Goal: Information Seeking & Learning: Learn about a topic

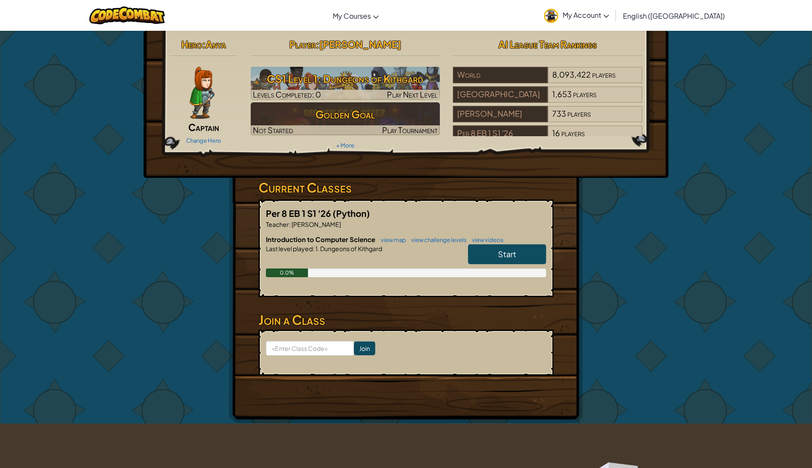
click at [514, 258] on span "Start" at bounding box center [507, 254] width 18 height 10
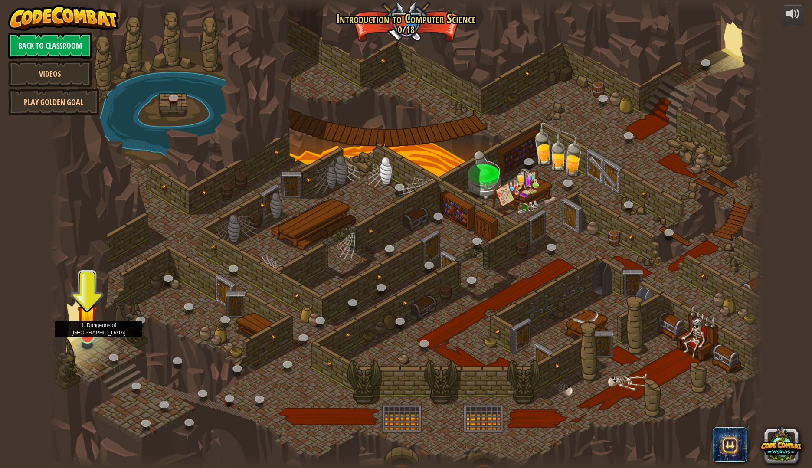
click at [85, 334] on img at bounding box center [87, 315] width 20 height 46
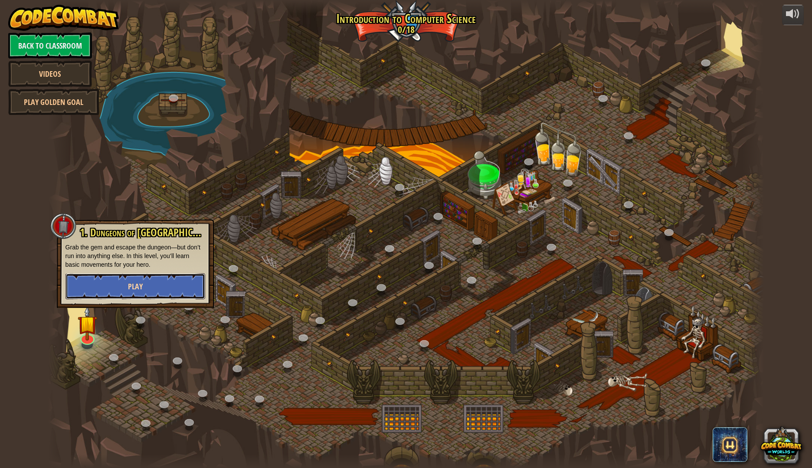
click at [122, 289] on button "Play" at bounding box center [135, 286] width 140 height 26
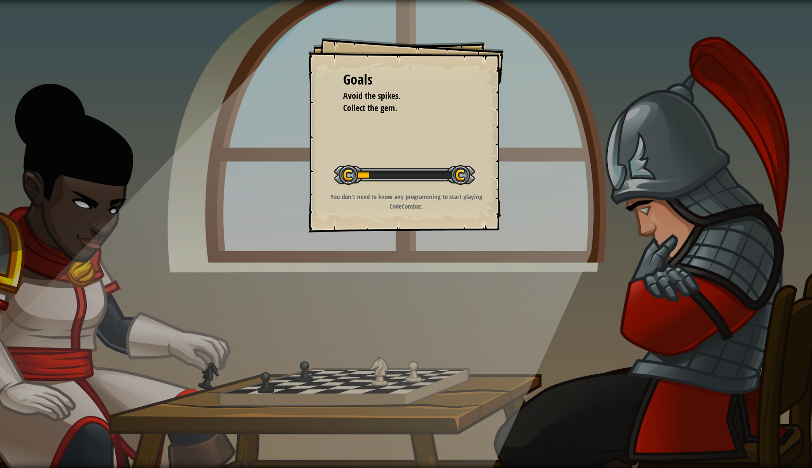
drag, startPoint x: 351, startPoint y: 179, endPoint x: 428, endPoint y: 186, distance: 77.5
click at [428, 186] on div "Start Level" at bounding box center [404, 174] width 141 height 35
click at [389, 177] on div "Goals Avoid the spikes. Collect the gem. Start Level Error loading from server.…" at bounding box center [405, 134] width 195 height 195
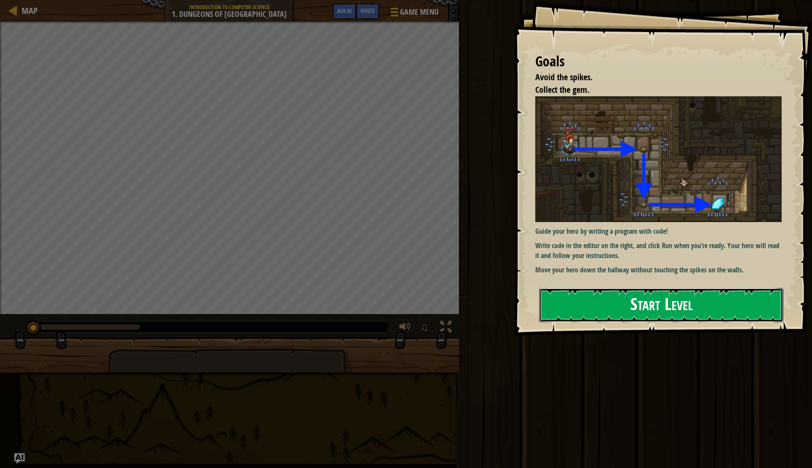
click at [650, 302] on button "Start Level" at bounding box center [661, 305] width 244 height 34
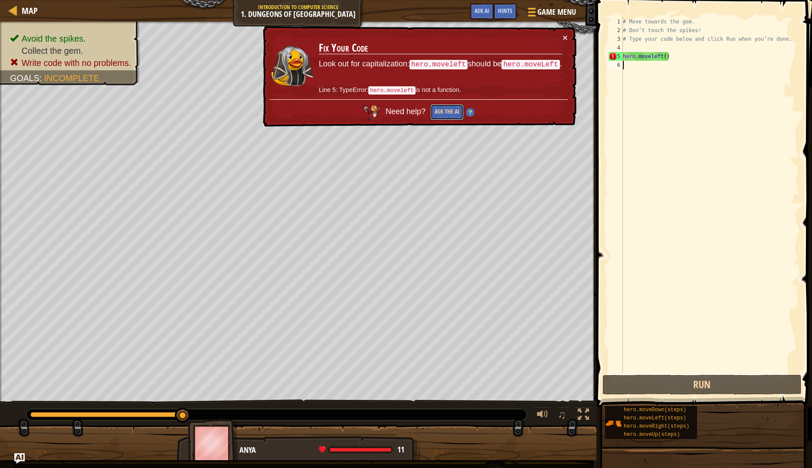
click at [434, 112] on button "Ask the AI" at bounding box center [446, 112] width 33 height 16
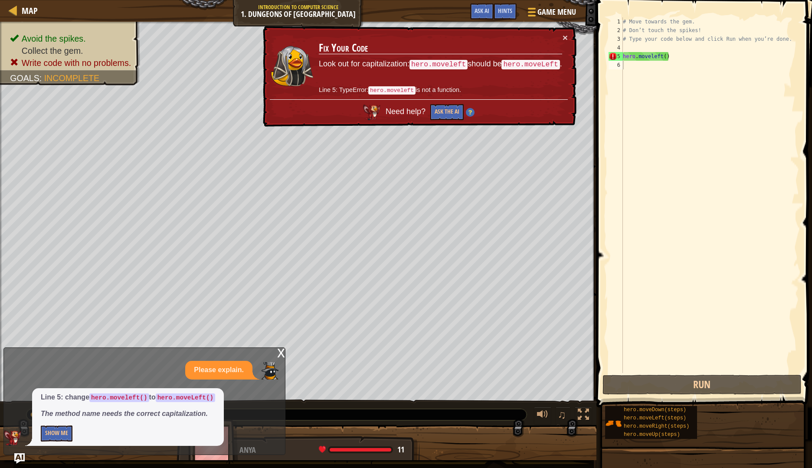
click at [521, 68] on code "hero.moveLeft" at bounding box center [530, 65] width 58 height 10
click at [520, 66] on code "hero.moveLeft" at bounding box center [530, 65] width 58 height 10
click at [673, 57] on div "# Move towards the gem. # Don’t touch the spikes! # Type your code below and cl…" at bounding box center [710, 203] width 178 height 373
click at [657, 56] on div "# Move towards the gem. # Don’t touch the spikes! # Type your code below and cl…" at bounding box center [710, 203] width 178 height 373
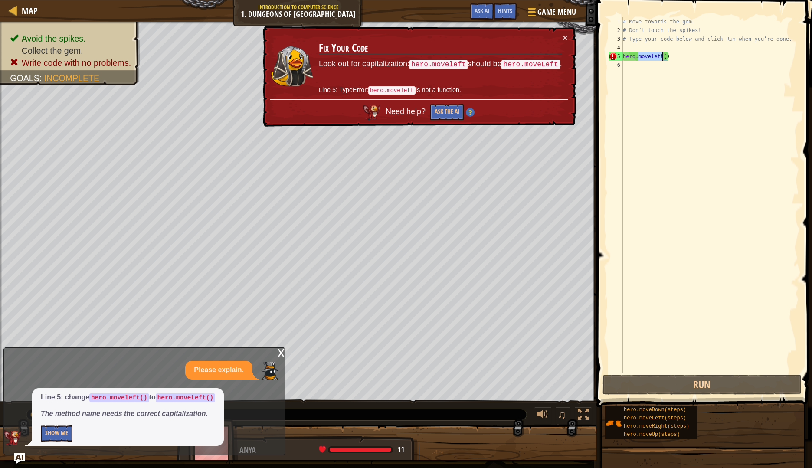
click at [657, 56] on div "# Move towards the gem. # Don’t touch the spikes! # Type your code below and cl…" at bounding box center [710, 203] width 178 height 373
click at [667, 54] on div "# Move towards the gem. # Don’t touch the spikes! # Type your code below and cl…" at bounding box center [710, 195] width 178 height 356
click at [402, 95] on td "Fix Your Code Look out for capitalization: hero.moveleft should be hero.moveLef…" at bounding box center [440, 66] width 244 height 66
click at [669, 56] on div "# Move towards the gem. # Don’t touch the spikes! # Type your code below and cl…" at bounding box center [710, 203] width 178 height 373
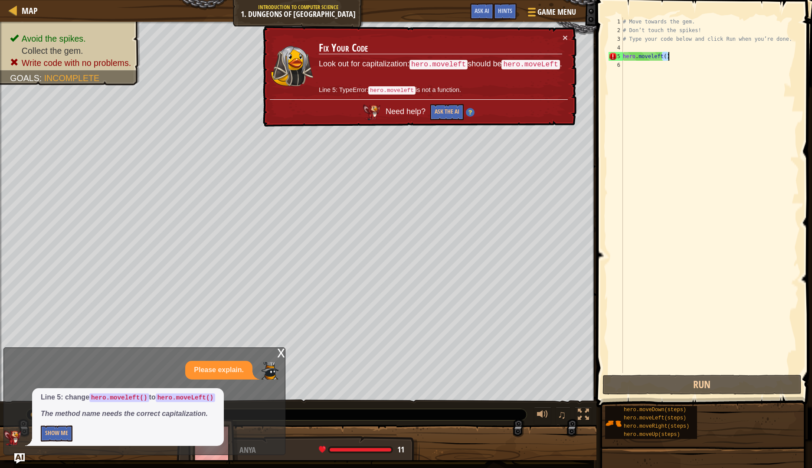
click at [669, 56] on div "# Move towards the gem. # Don’t touch the spikes! # Type your code below and cl…" at bounding box center [710, 203] width 178 height 373
click at [669, 56] on div "# Move towards the gem. # Don’t touch the spikes! # Type your code below and cl…" at bounding box center [710, 195] width 178 height 356
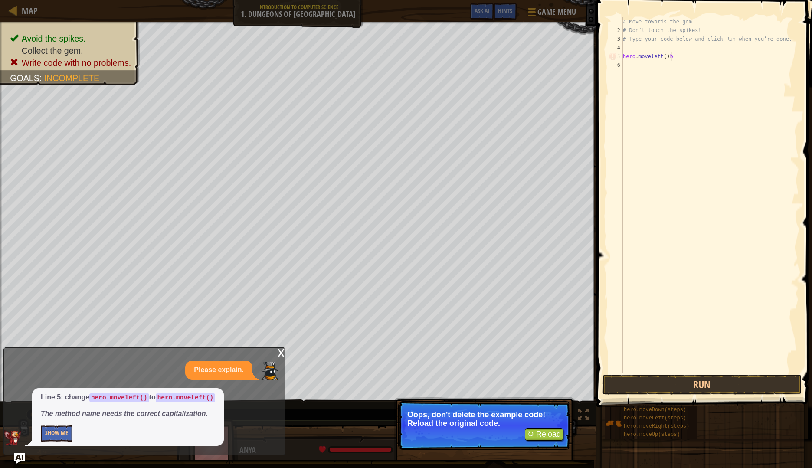
type textarea "hero.moveleft()b"
click at [525, 432] on button "↻ Reload" at bounding box center [544, 434] width 39 height 13
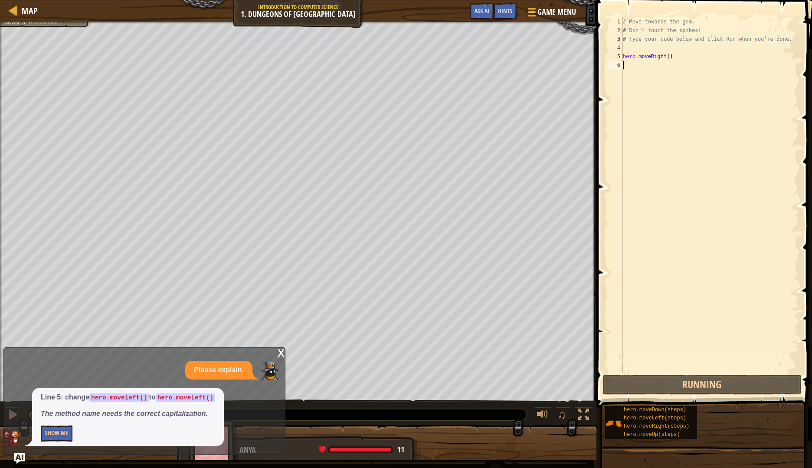
scroll to position [4, 0]
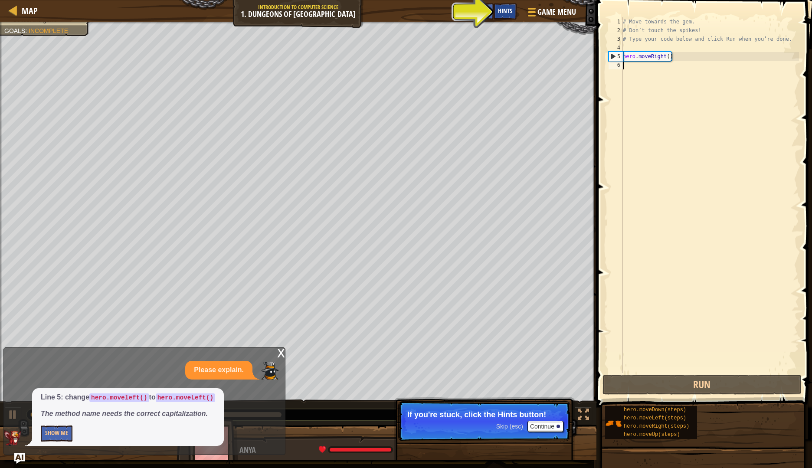
click at [497, 17] on div "Hints" at bounding box center [505, 11] width 23 height 16
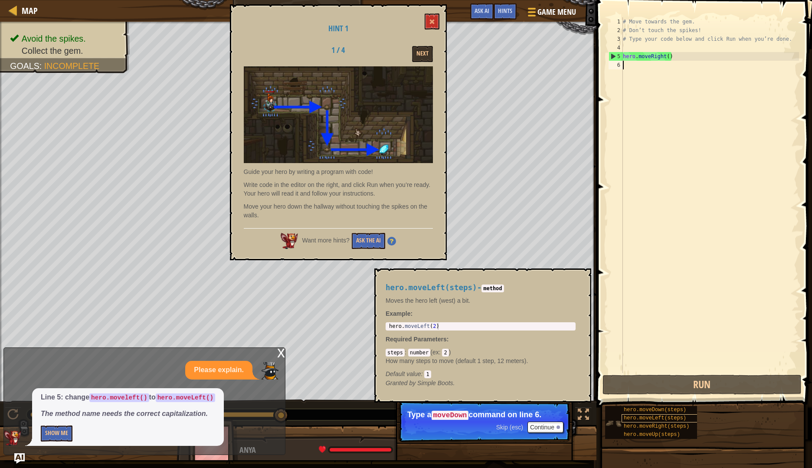
click at [630, 416] on span "hero.moveLeft(steps)" at bounding box center [655, 418] width 62 height 6
click at [635, 48] on div "# Move towards the gem. # Don’t touch the spikes! # Type your code below and cl…" at bounding box center [710, 203] width 178 height 373
click at [649, 418] on span "hero.moveLeft(steps)" at bounding box center [655, 418] width 62 height 6
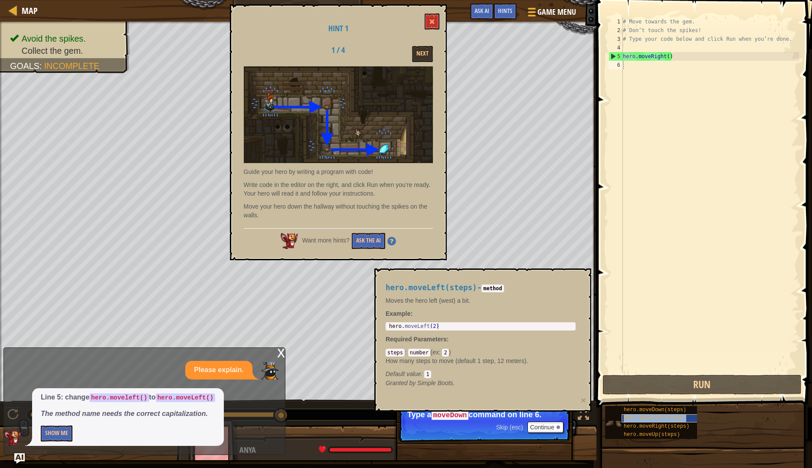
type textarea "hero.moveLeft(steps)"
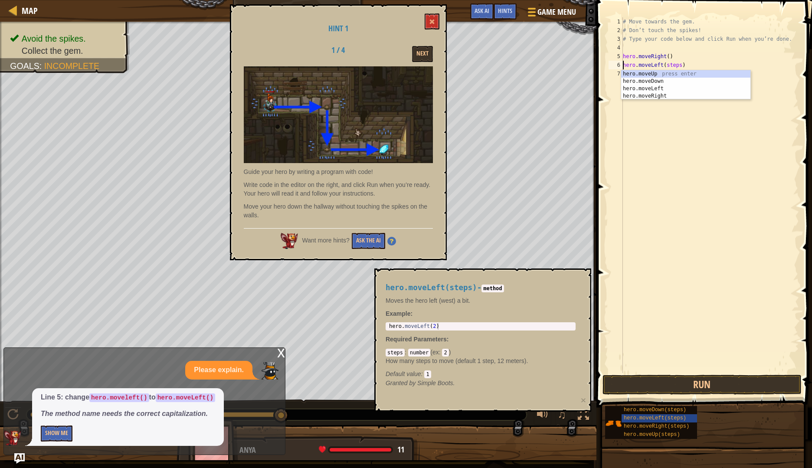
click at [644, 166] on div "# Move towards the gem. # Don’t touch the spikes! # Type your code below and cl…" at bounding box center [710, 203] width 178 height 373
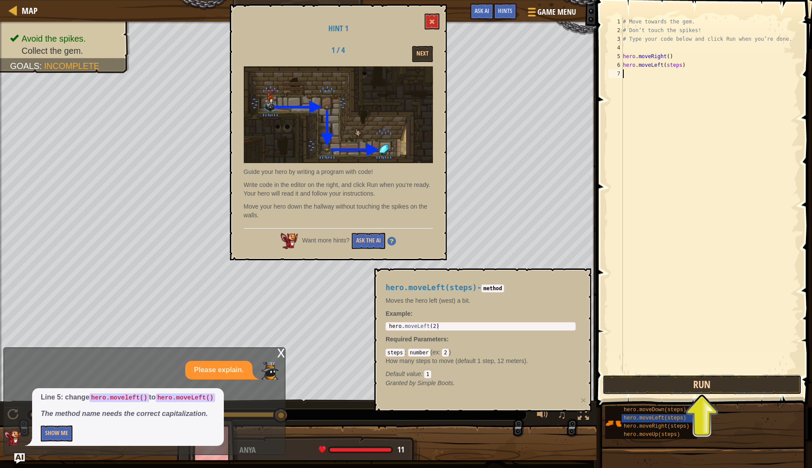
click at [661, 379] on button "Run" at bounding box center [701, 385] width 199 height 20
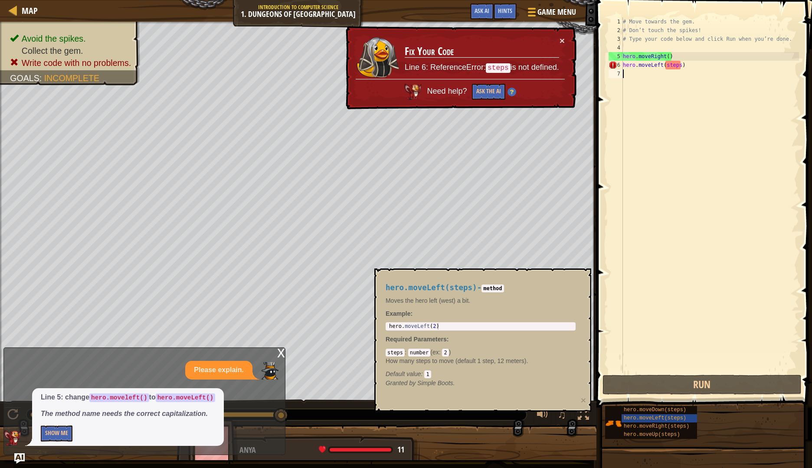
click at [700, 64] on div "# Move towards the gem. # Don’t touch the spikes! # Type your code below and cl…" at bounding box center [710, 203] width 178 height 373
click at [700, 64] on div "# Move towards the gem. # Don’t touch the spikes! # Type your code below and cl…" at bounding box center [710, 195] width 178 height 356
type textarea "hero.moveLeft(steps"
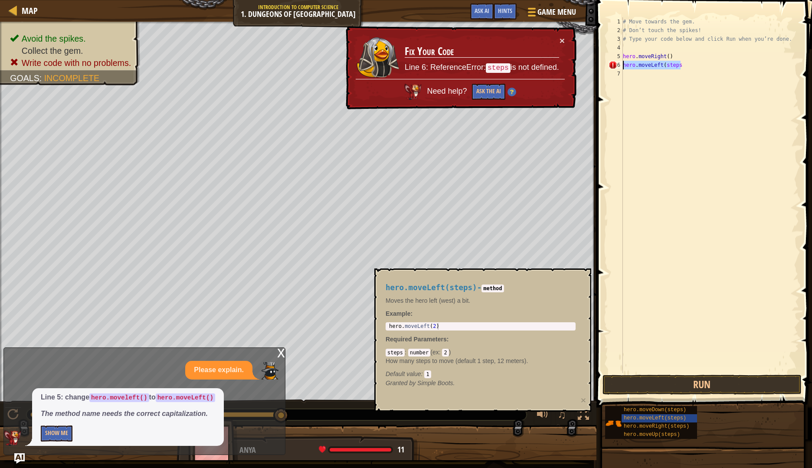
drag, startPoint x: 683, startPoint y: 67, endPoint x: 619, endPoint y: 65, distance: 63.8
click at [619, 65] on div "hero.moveLeft(steps 1 2 3 4 5 6 7 # Move towards the gem. # Don’t touch the spi…" at bounding box center [703, 195] width 192 height 356
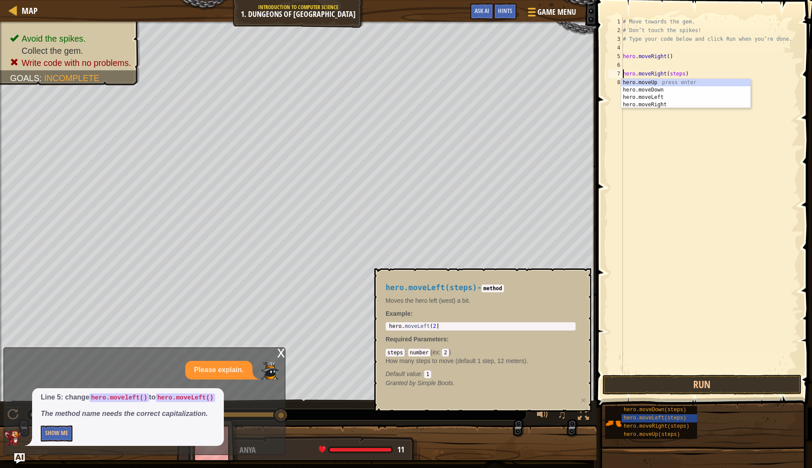
click at [735, 53] on div "# Move towards the gem. # Don’t touch the spikes! # Type your code below and cl…" at bounding box center [710, 203] width 178 height 373
click at [670, 386] on button "Run" at bounding box center [701, 385] width 199 height 20
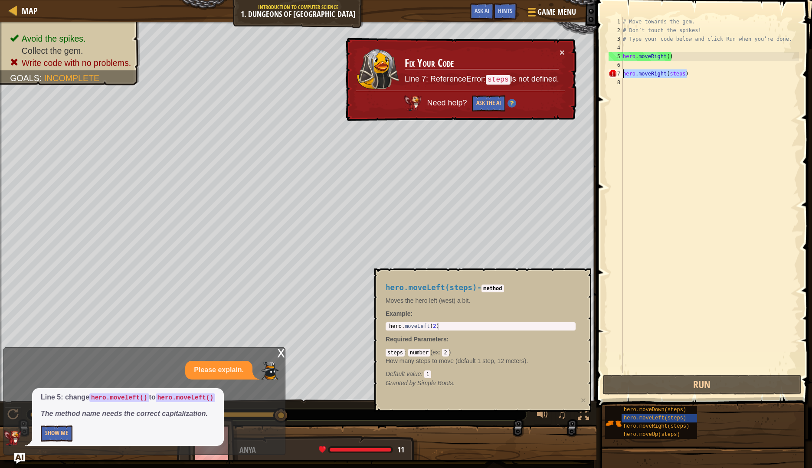
drag, startPoint x: 690, startPoint y: 73, endPoint x: 621, endPoint y: 72, distance: 68.5
click at [621, 72] on div "hero.moveRight() 1 2 3 4 5 6 7 8 # Move towards the gem. # Don’t touch the spik…" at bounding box center [703, 195] width 192 height 356
type textarea "hero.moveRight(steps)"
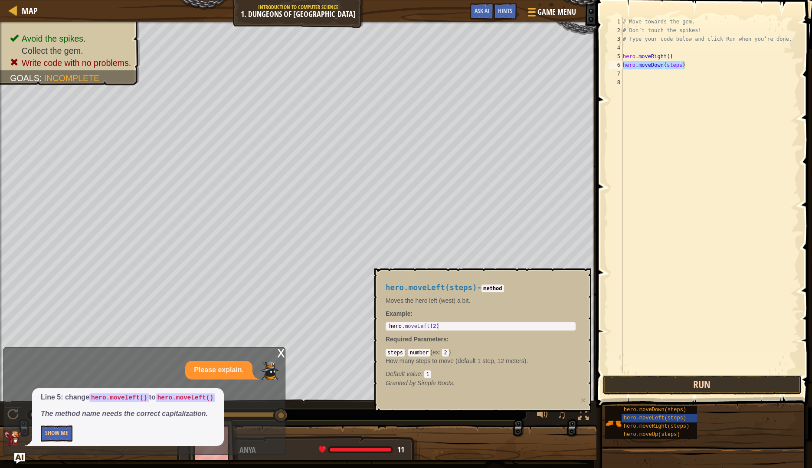
click at [740, 390] on button "Run" at bounding box center [701, 385] width 199 height 20
click at [78, 350] on div "x Please explain. Line 5: change hero.moveleft() to hero.moveLeft() The method …" at bounding box center [144, 401] width 282 height 108
click at [774, 378] on button "Run" at bounding box center [701, 385] width 199 height 20
type textarea "hero.moveDown(steps)"
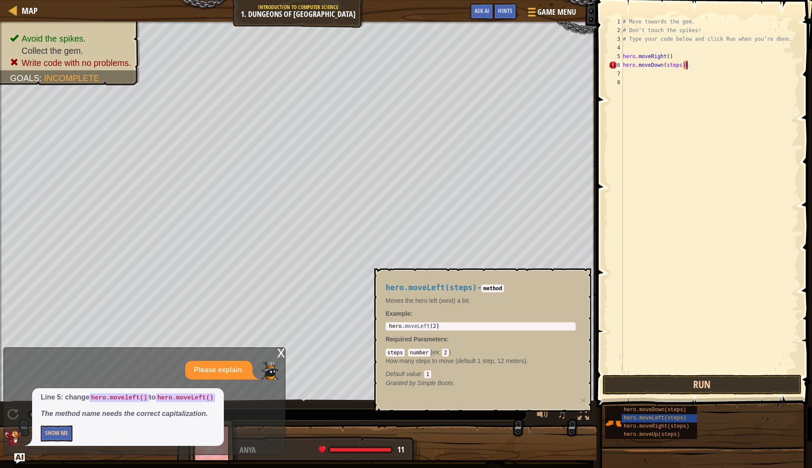
scroll to position [4, 8]
click at [725, 389] on button "Run" at bounding box center [701, 385] width 199 height 20
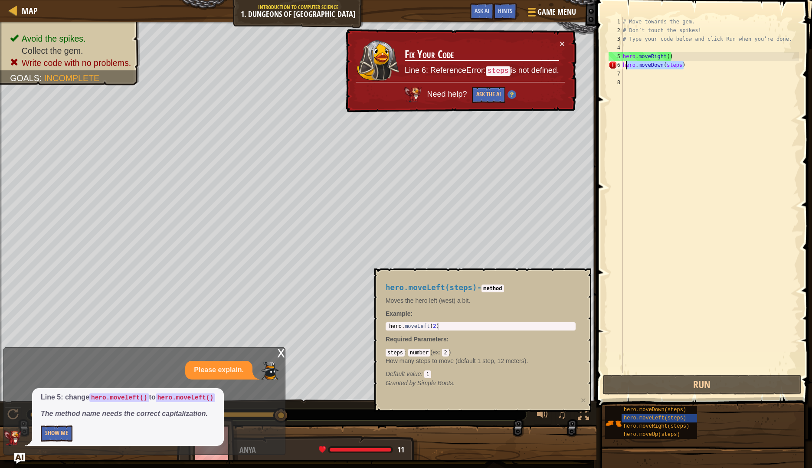
drag, startPoint x: 683, startPoint y: 66, endPoint x: 622, endPoint y: 66, distance: 60.7
click at [622, 66] on div "hero.moveDown(steps) 1 2 3 4 5 6 7 8 # Move towards the gem. # Don’t touch the …" at bounding box center [703, 195] width 192 height 356
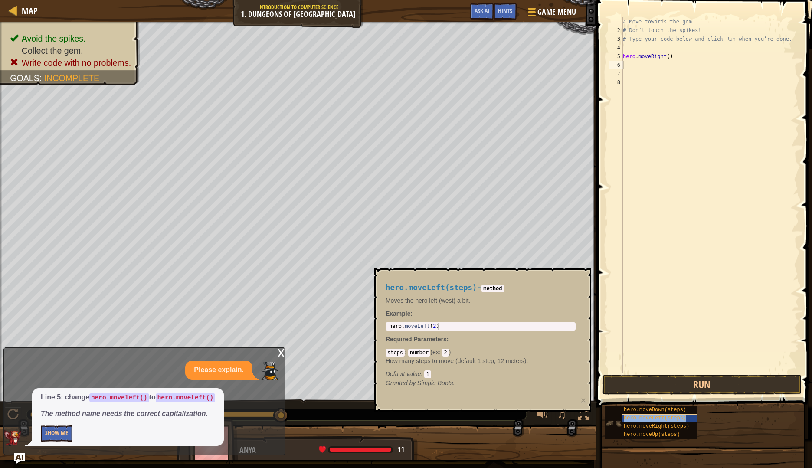
click at [622, 416] on div "hero.moveLeft(steps)" at bounding box center [661, 418] width 81 height 8
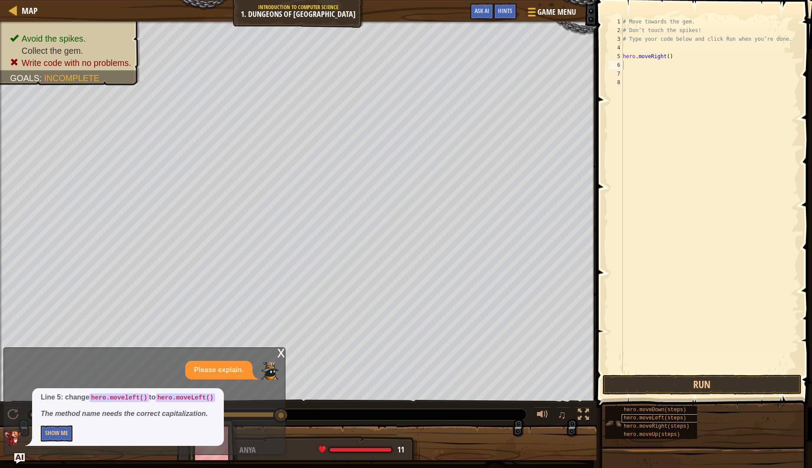
click at [622, 414] on div "hero.moveLeft(steps)" at bounding box center [661, 418] width 81 height 8
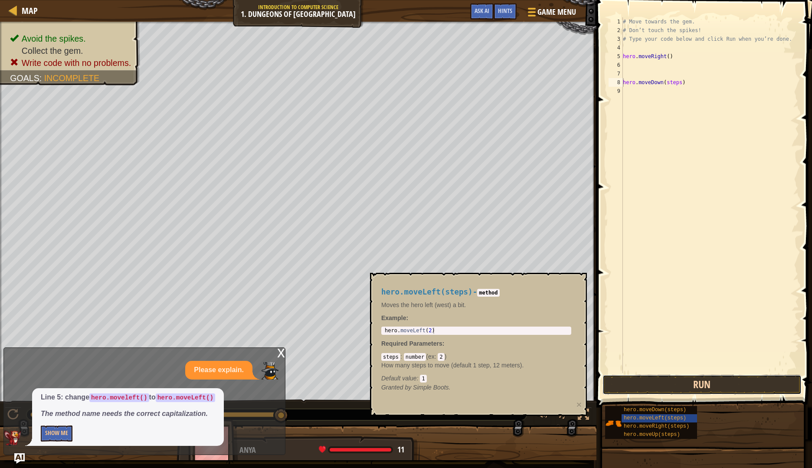
click at [665, 381] on button "Run" at bounding box center [701, 385] width 199 height 20
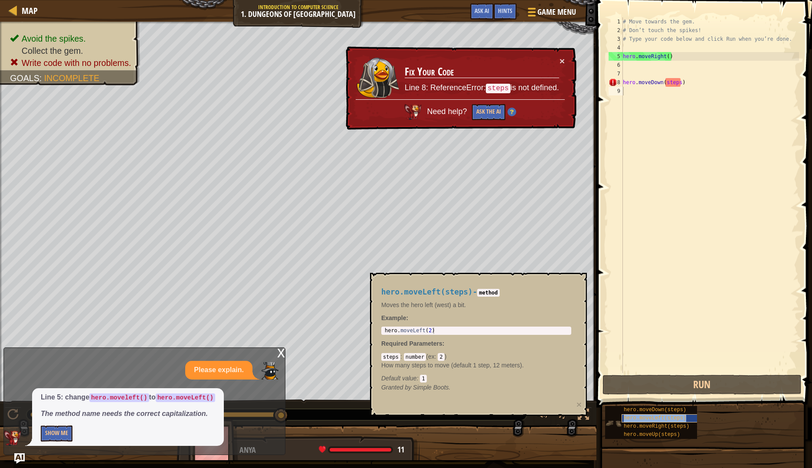
type textarea "hero.moveLeft(steps)"
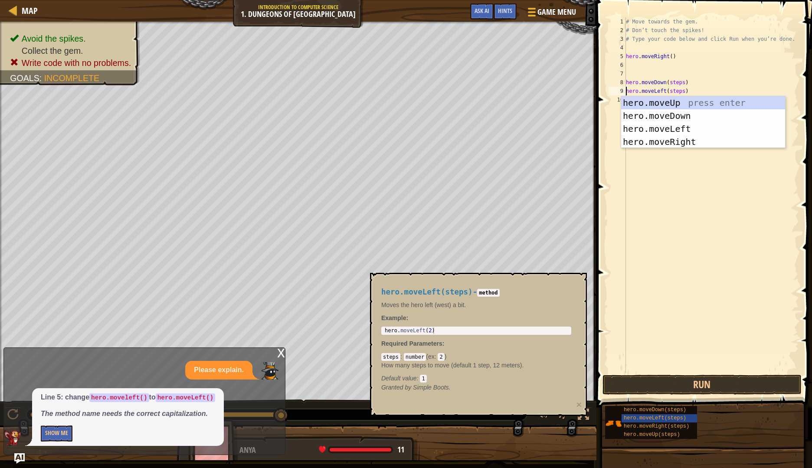
click at [639, 193] on div "# Move towards the gem. # Don’t touch the spikes! # Type your code below and cl…" at bounding box center [711, 203] width 175 height 373
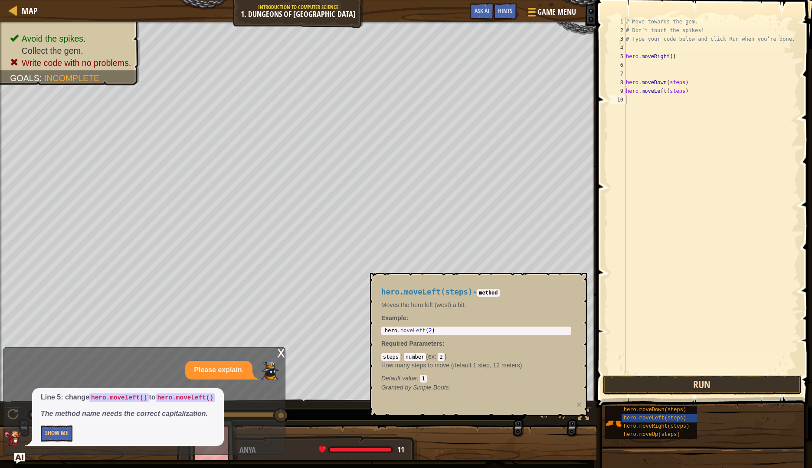
click at [659, 380] on button "Run" at bounding box center [701, 385] width 199 height 20
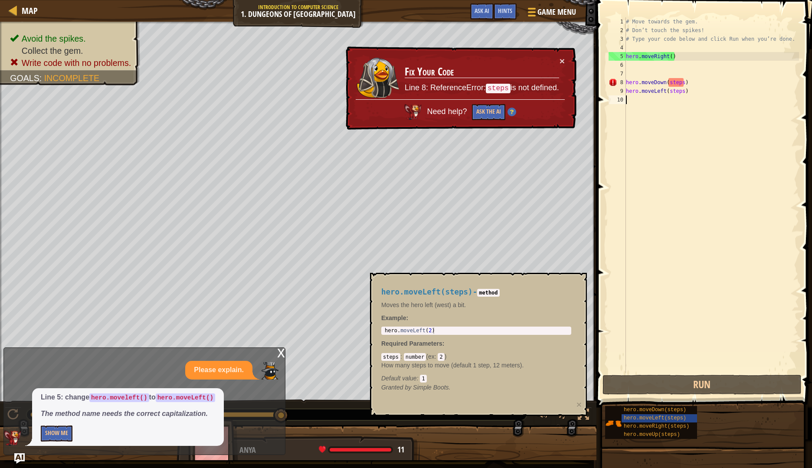
click at [681, 81] on div "# Move towards the gem. # Don’t touch the spikes! # Type your code below and cl…" at bounding box center [711, 203] width 175 height 373
click at [698, 86] on div "# Move towards the gem. # Don’t touch the spikes! # Type your code below and cl…" at bounding box center [711, 203] width 175 height 373
click at [583, 106] on div "Map Introduction to Computer Science 1. Dungeons of Kithgard Game Menu Done Hin…" at bounding box center [406, 234] width 812 height 468
click at [688, 81] on div "# Move towards the gem. # Don’t touch the spikes! # Type your code below and cl…" at bounding box center [711, 195] width 175 height 356
type textarea "hero.moveDown(steps)"
